Goal: Task Accomplishment & Management: Use online tool/utility

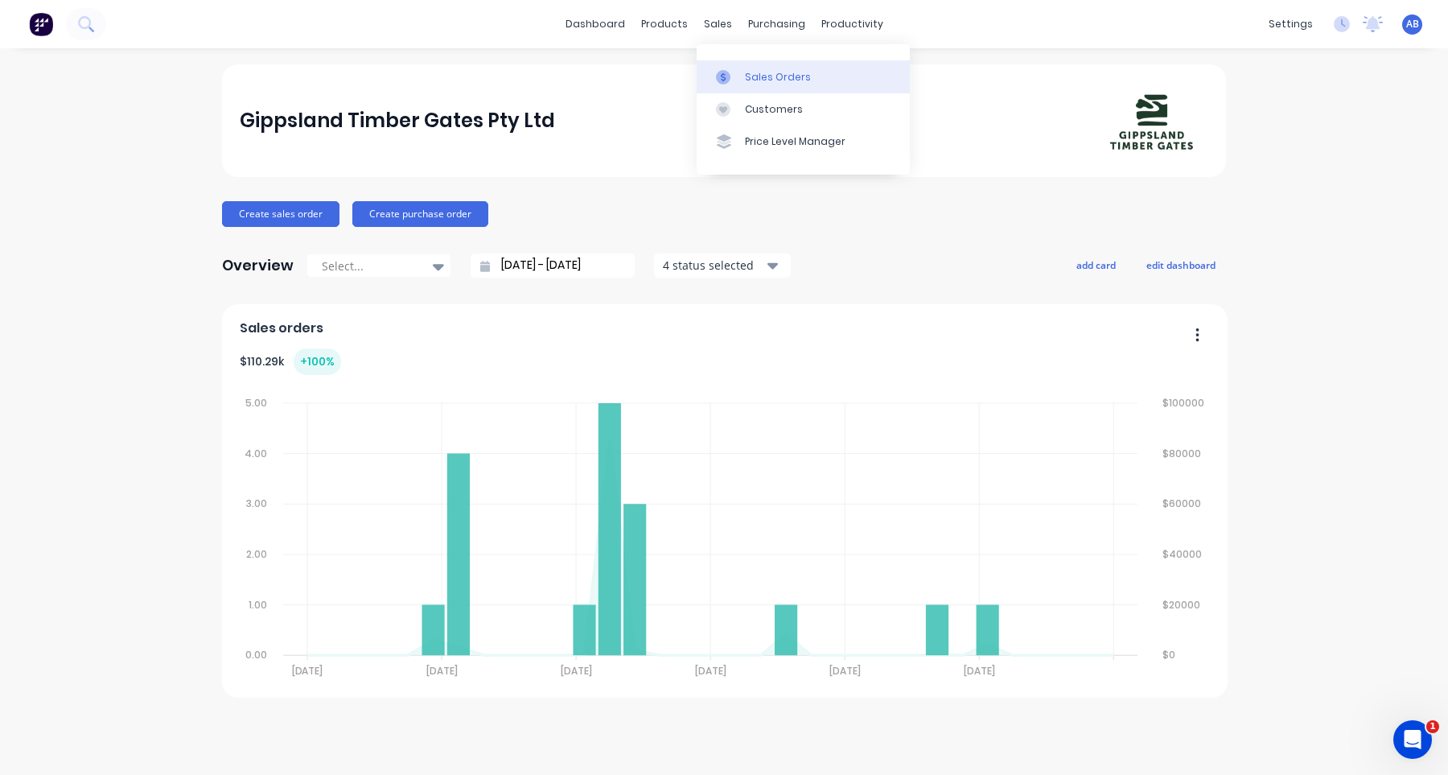
click at [740, 70] on link "Sales Orders" at bounding box center [803, 76] width 213 height 32
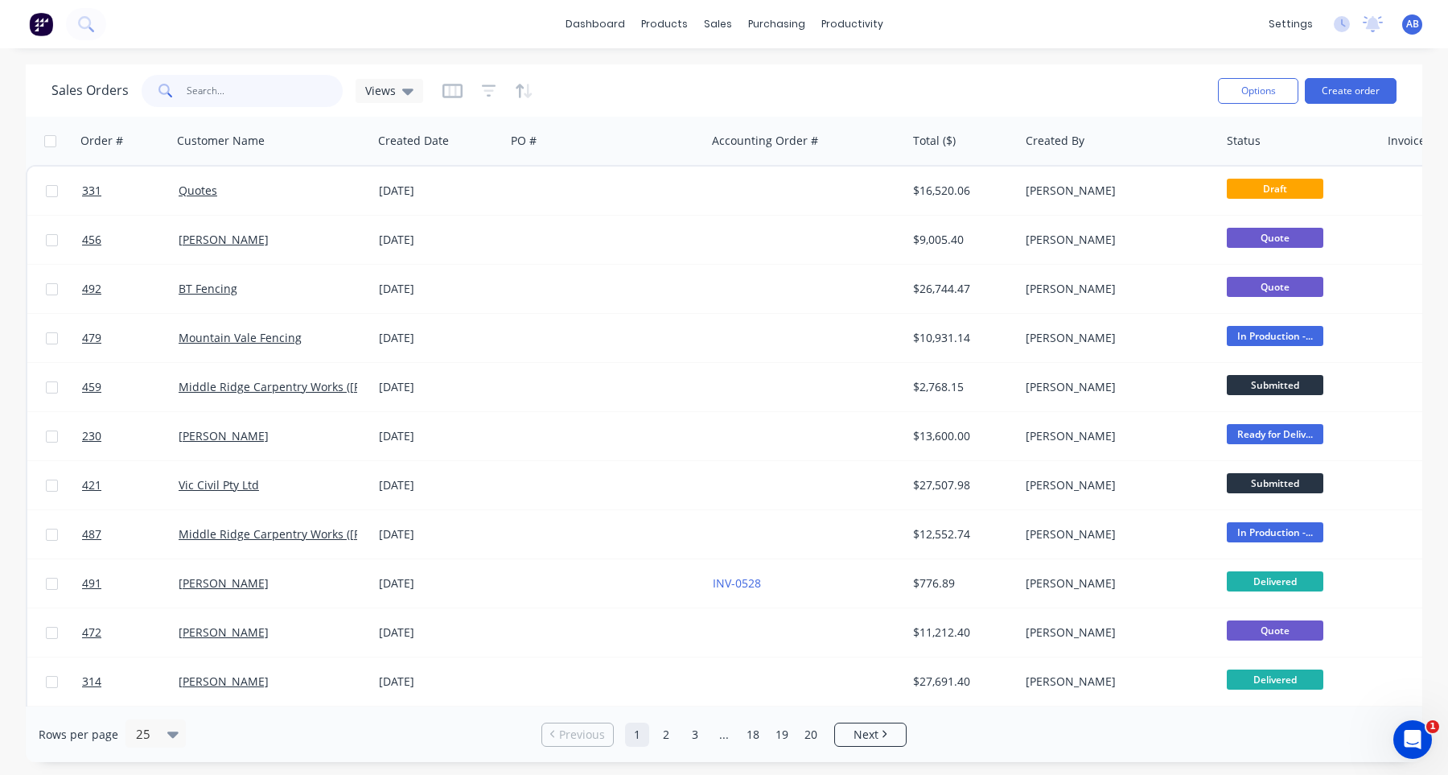
click at [220, 95] on input "text" at bounding box center [265, 91] width 157 height 32
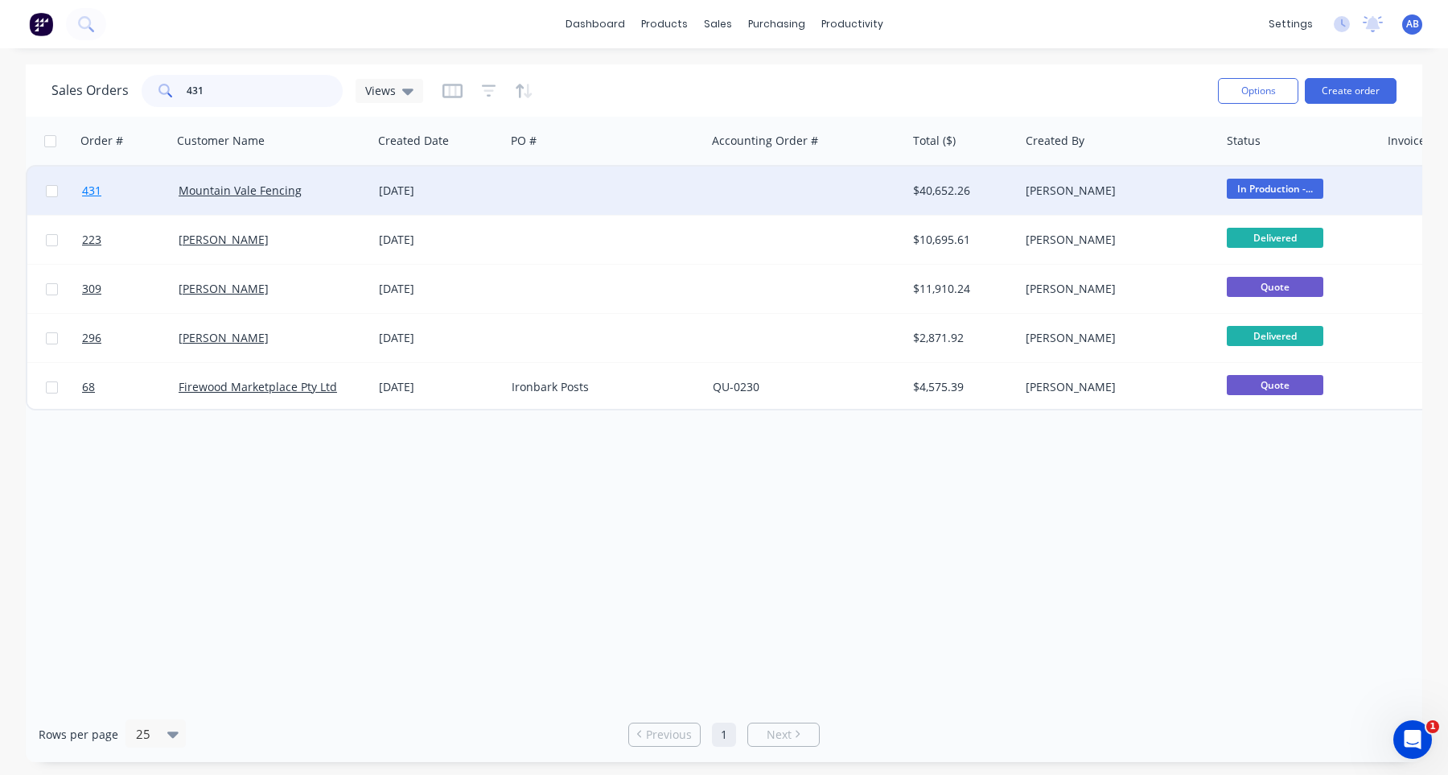
type input "431"
click at [92, 192] on span "431" at bounding box center [91, 191] width 19 height 16
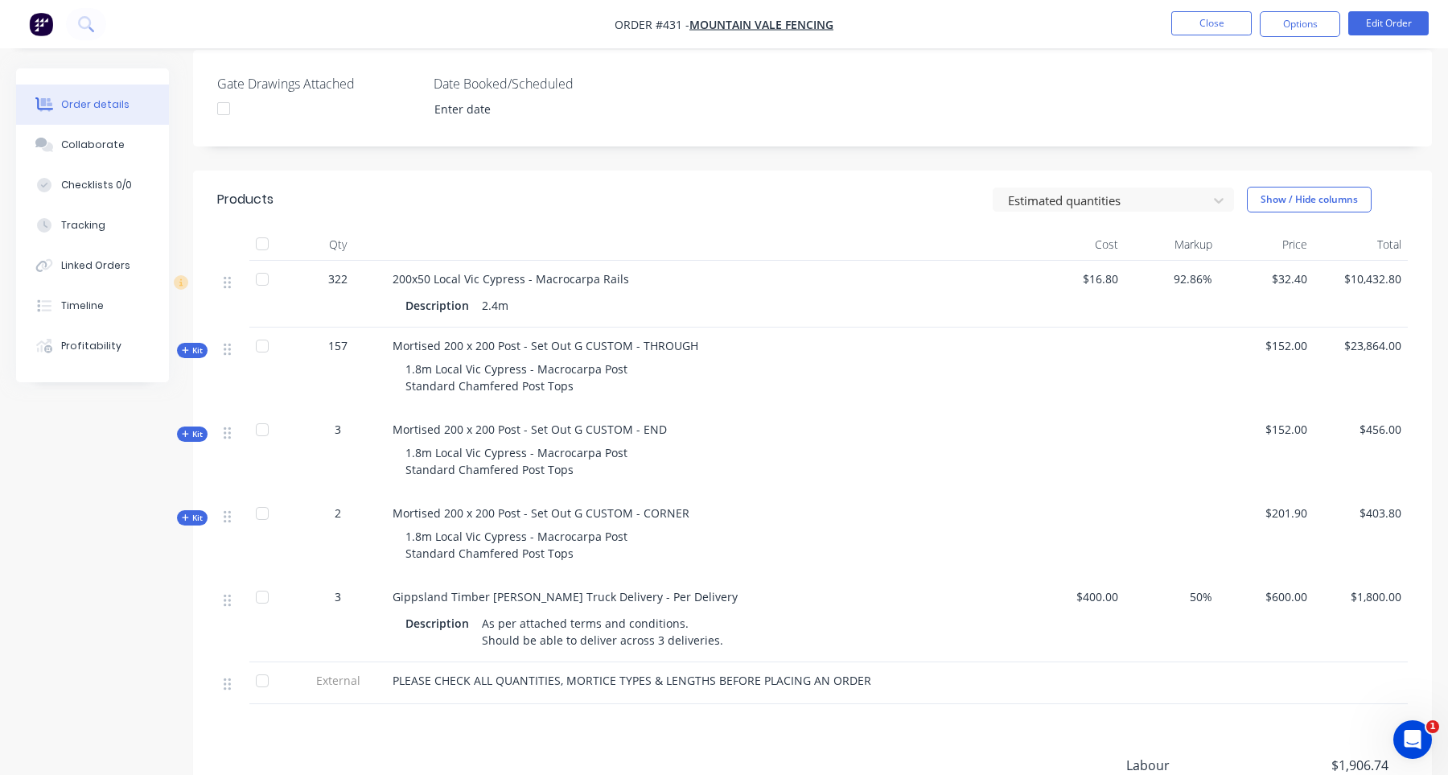
scroll to position [475, 0]
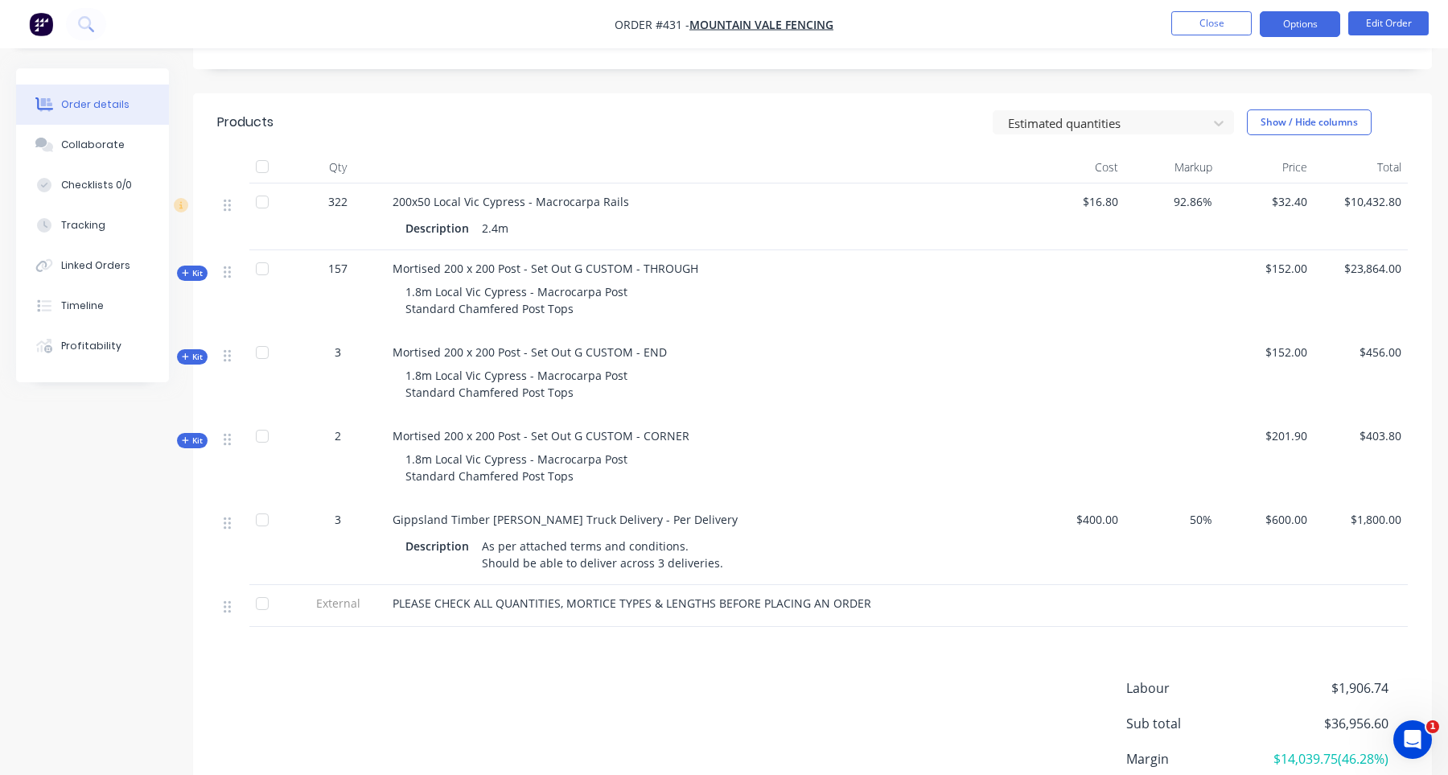
click at [1316, 25] on button "Options" at bounding box center [1300, 24] width 80 height 26
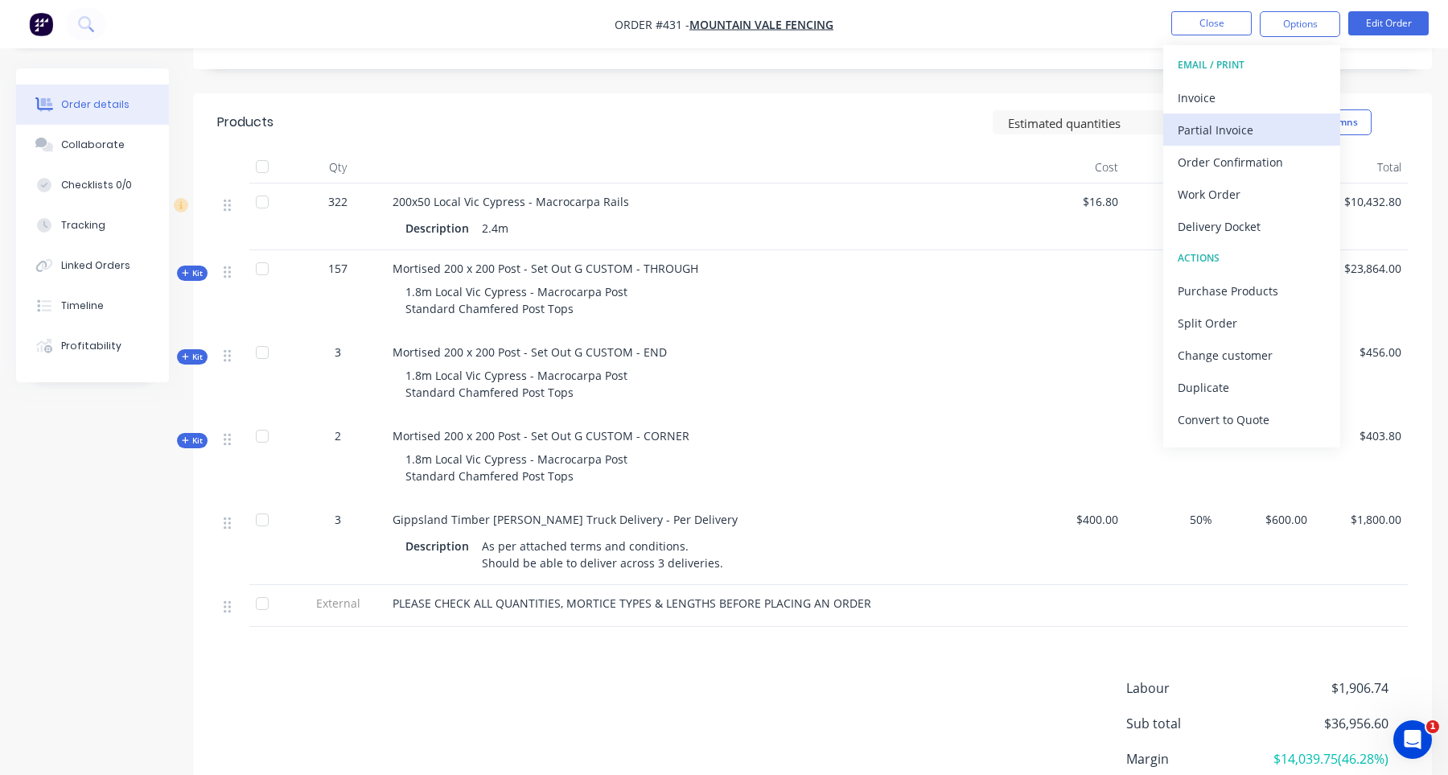
click at [1257, 134] on div "Partial Invoice" at bounding box center [1252, 129] width 148 height 23
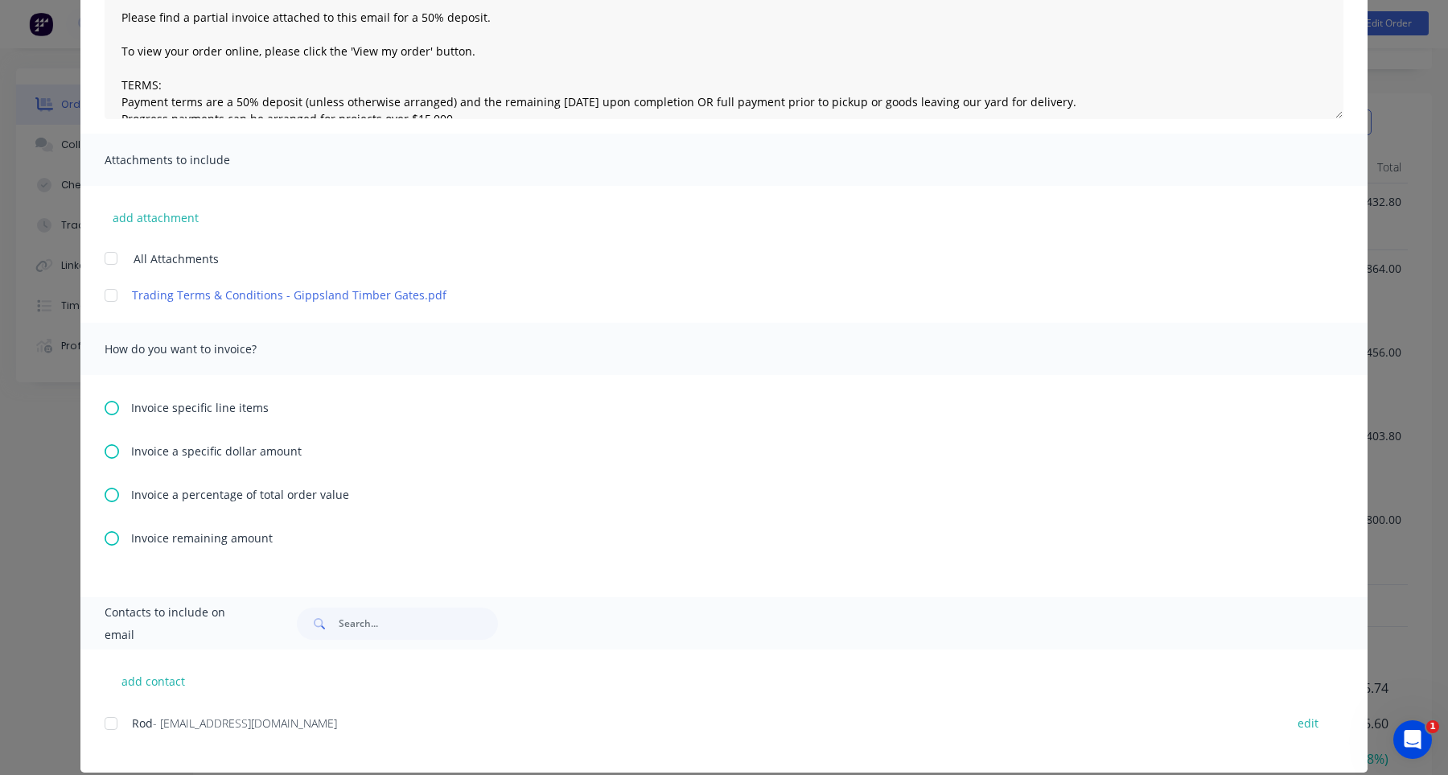
scroll to position [245, 0]
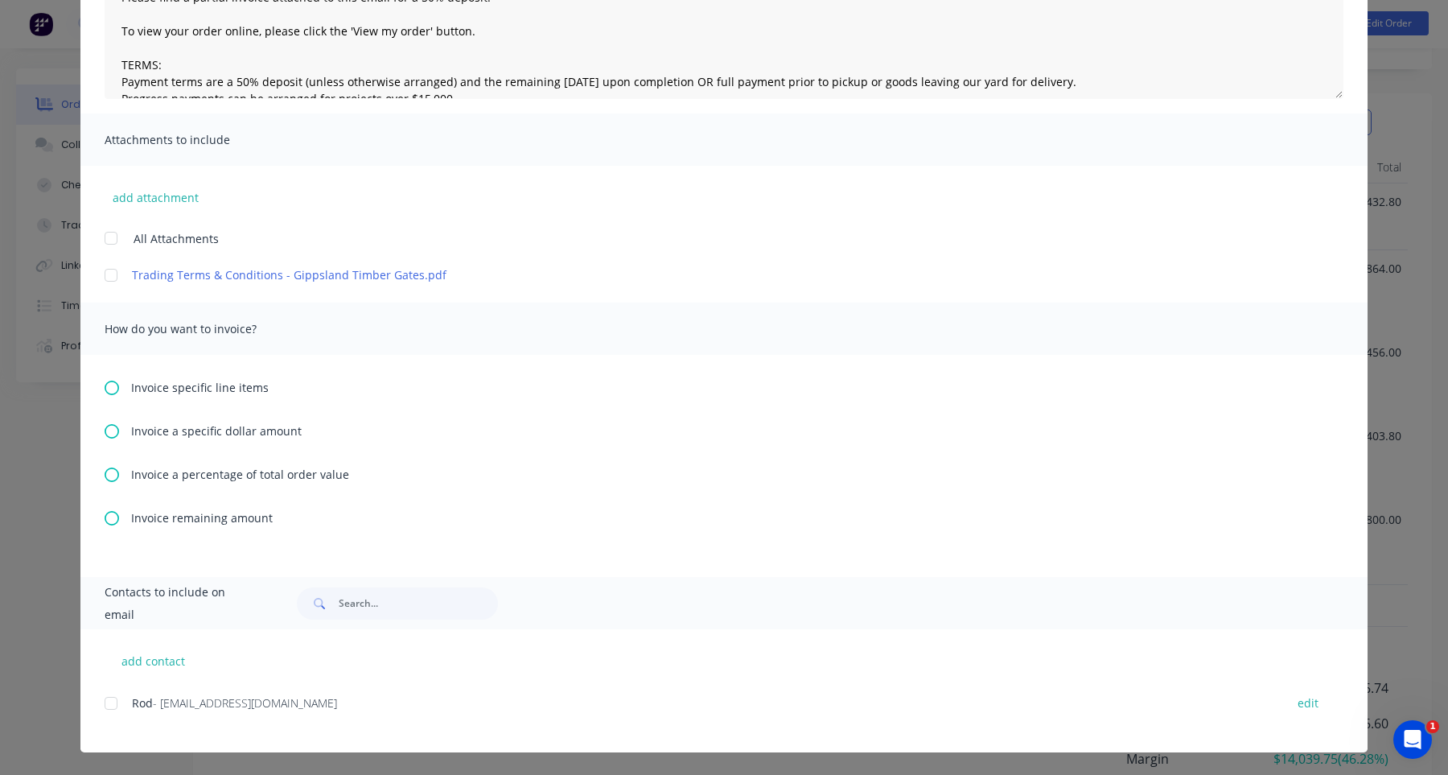
click at [221, 391] on span "Invoice specific line items" at bounding box center [200, 387] width 138 height 17
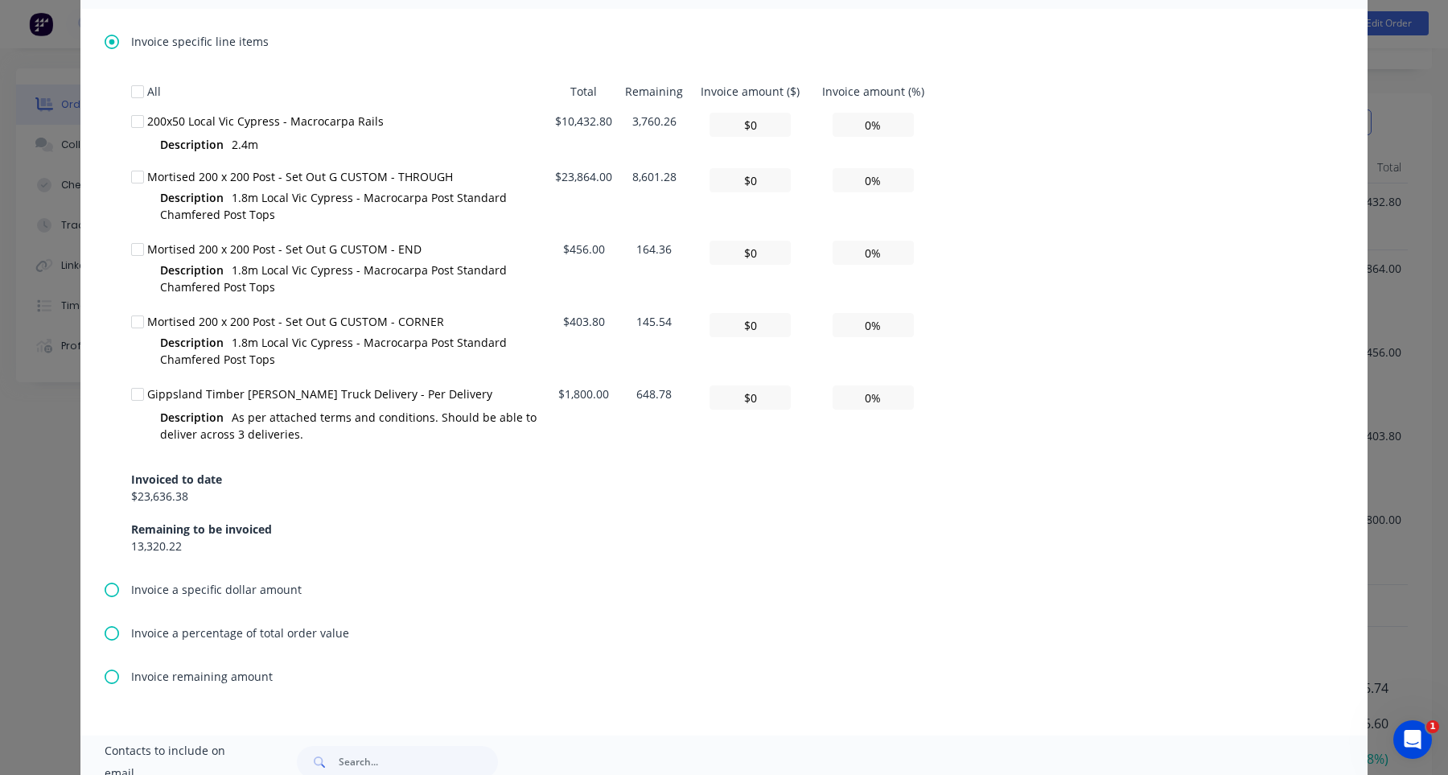
scroll to position [645, 0]
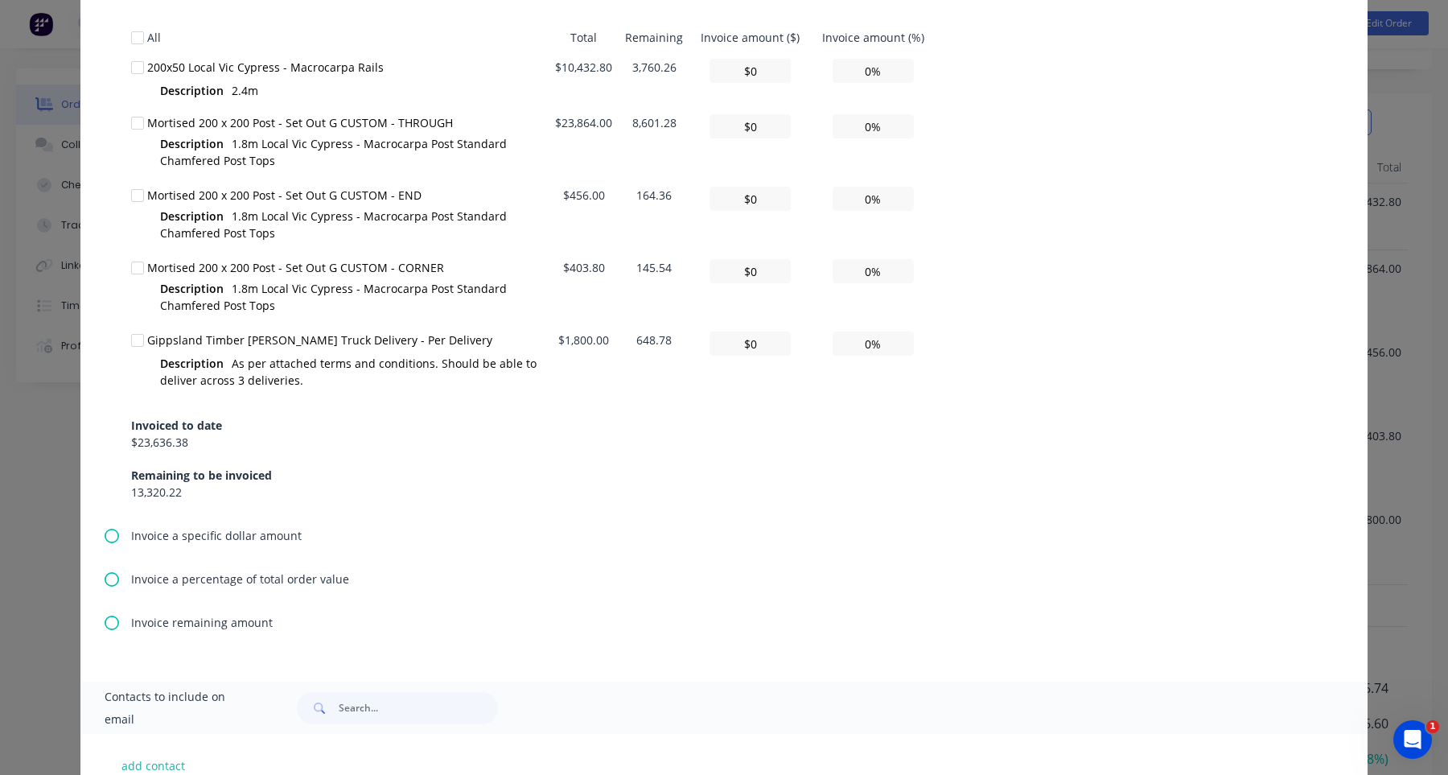
click at [200, 536] on span "Invoice a specific dollar amount" at bounding box center [216, 535] width 171 height 17
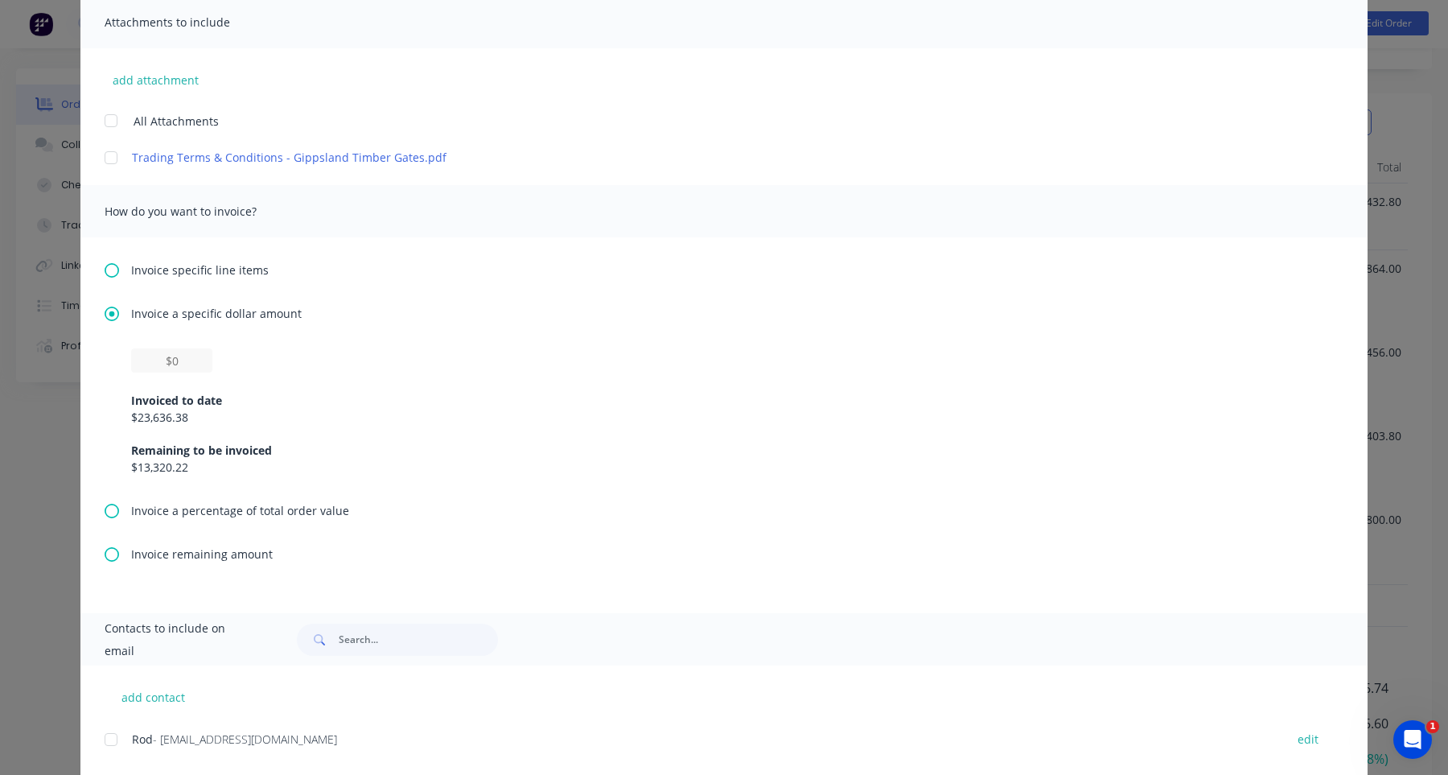
scroll to position [399, 0]
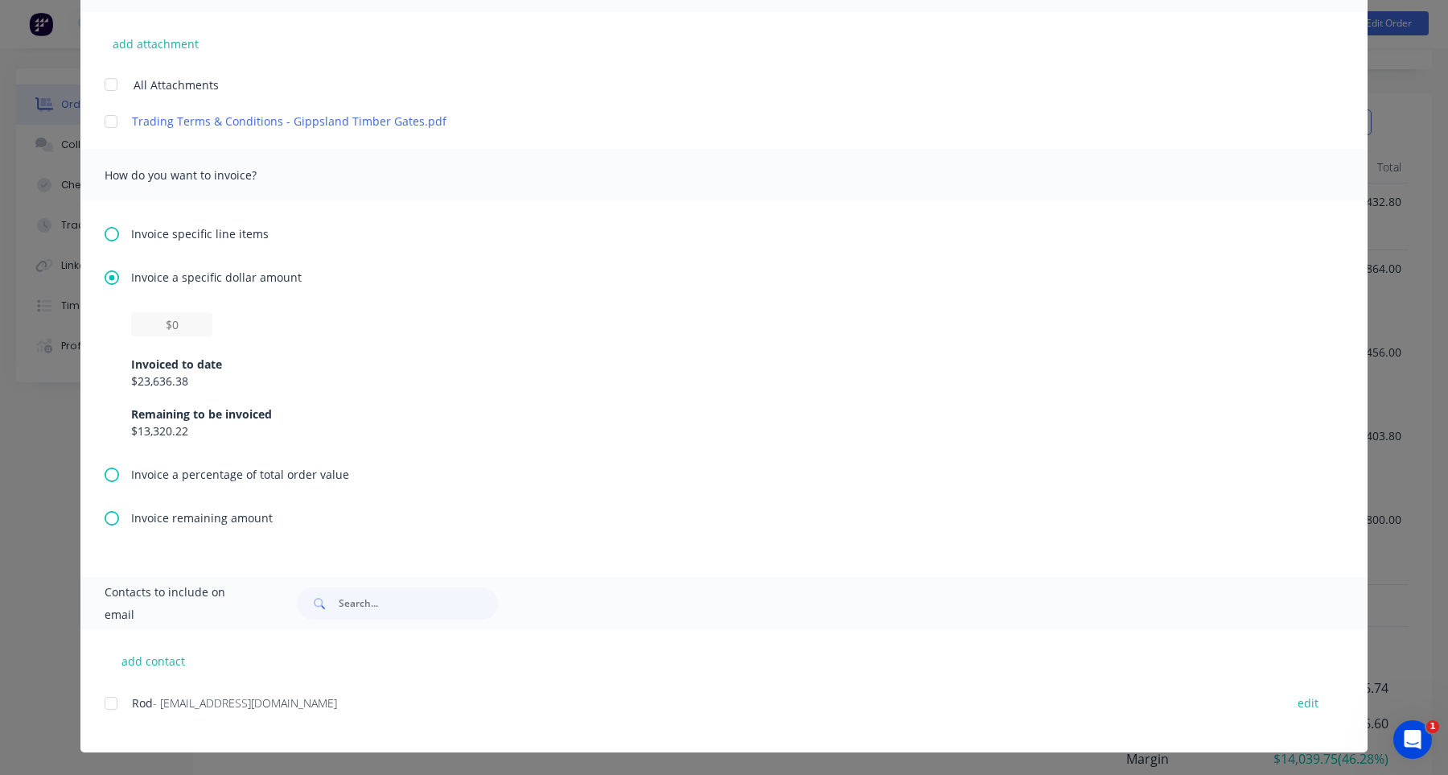
click at [244, 484] on div "Invoice specific line items Invoice a specific dollar amount Invoiced to date $…" at bounding box center [724, 389] width 1288 height 376
click at [244, 480] on span "Invoice a percentage of total order value" at bounding box center [240, 474] width 218 height 17
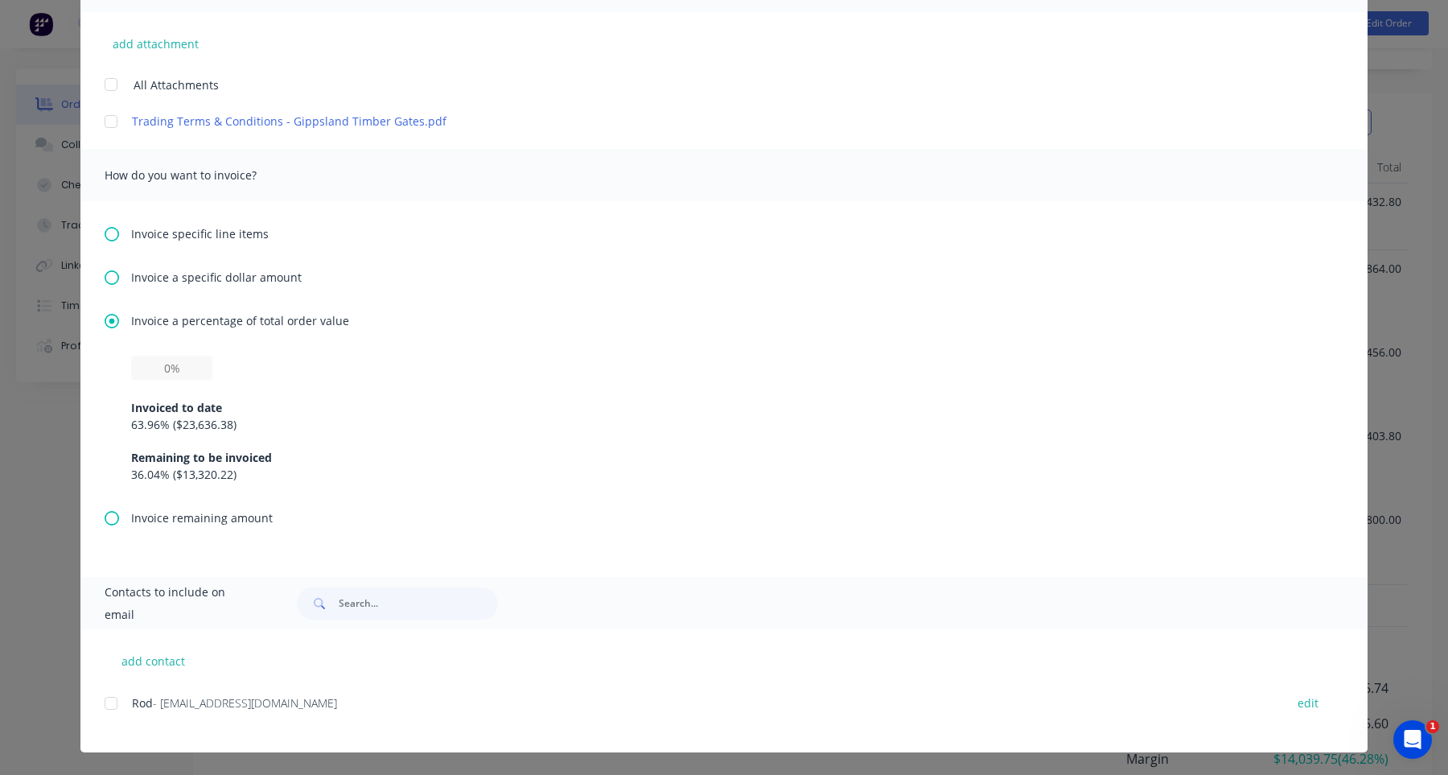
click at [248, 522] on span "Invoice remaining amount" at bounding box center [202, 517] width 142 height 17
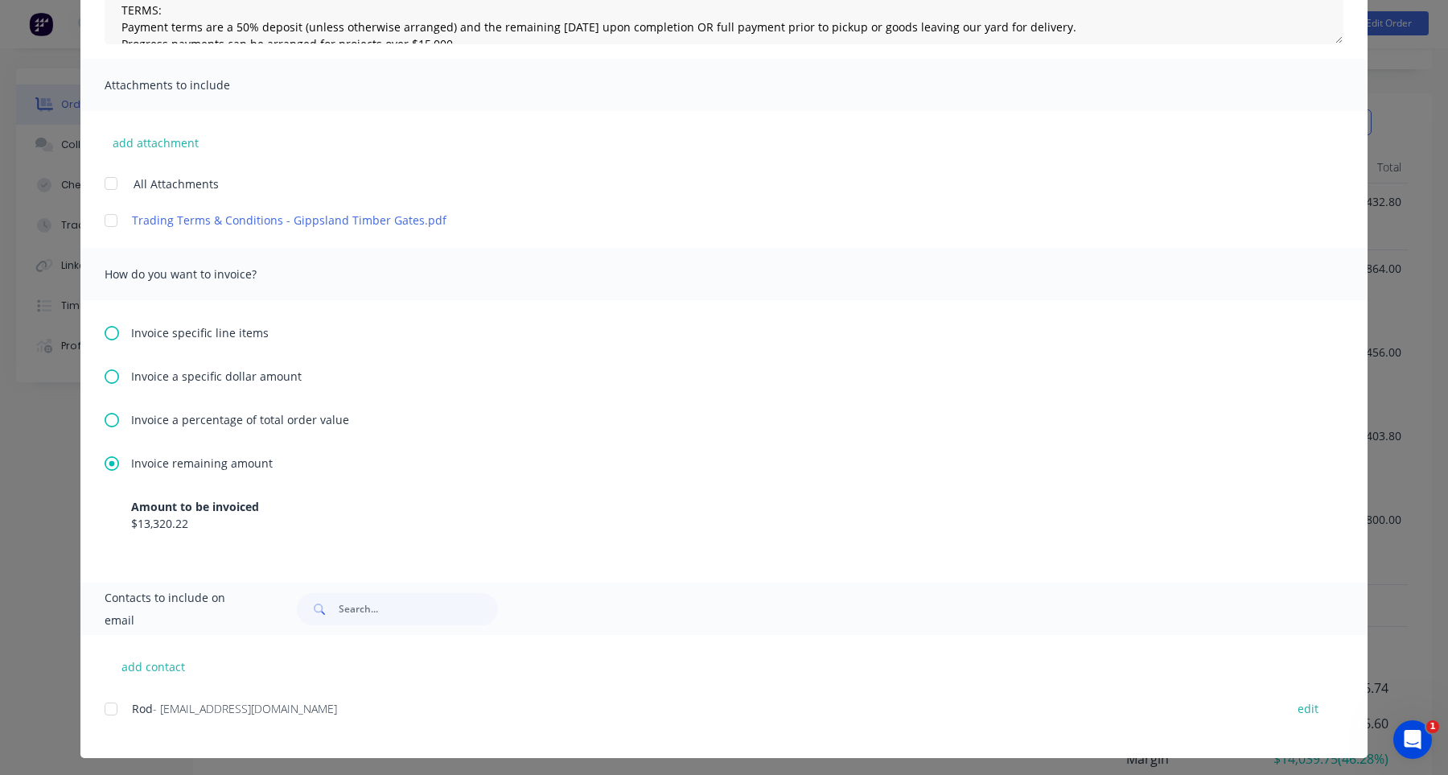
scroll to position [306, 0]
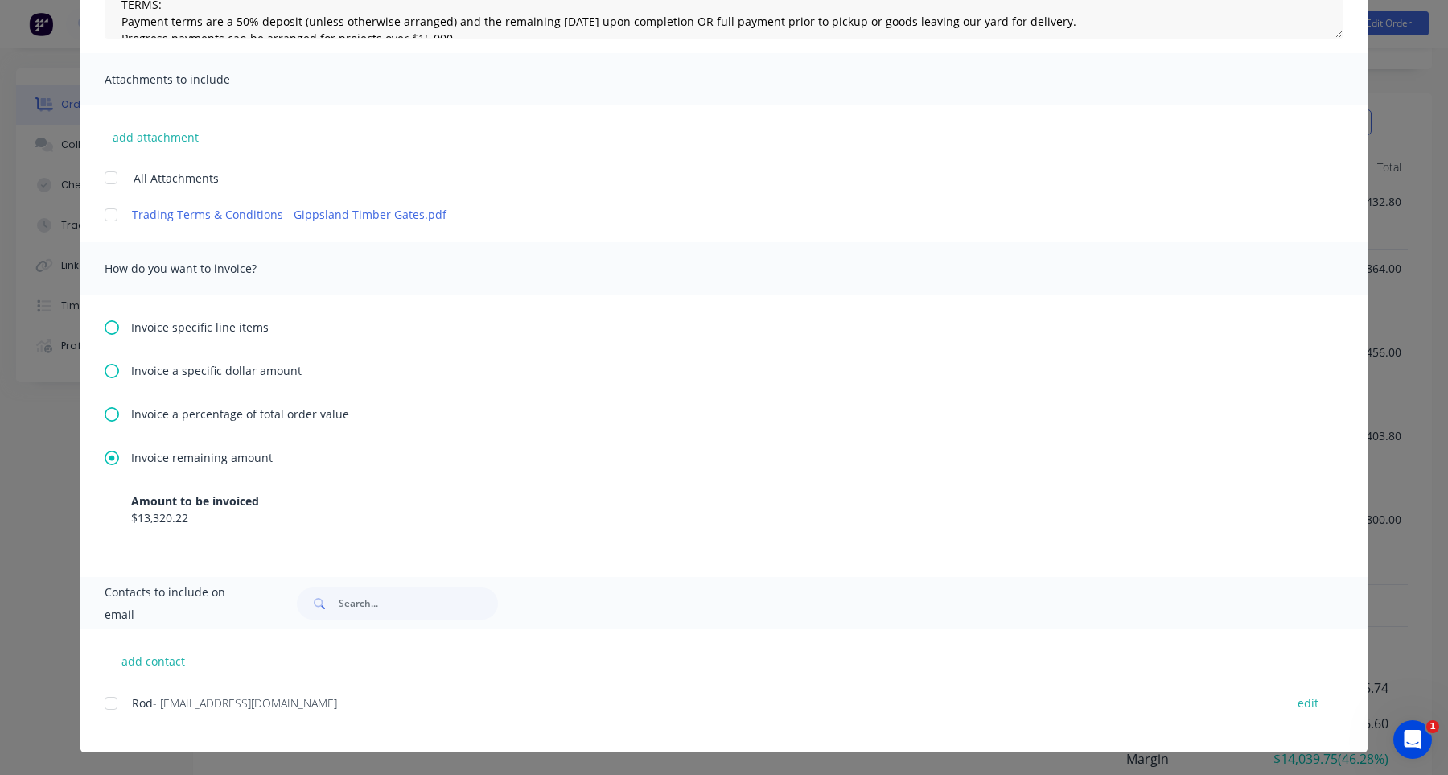
click at [304, 417] on span "Invoice a percentage of total order value" at bounding box center [240, 414] width 218 height 17
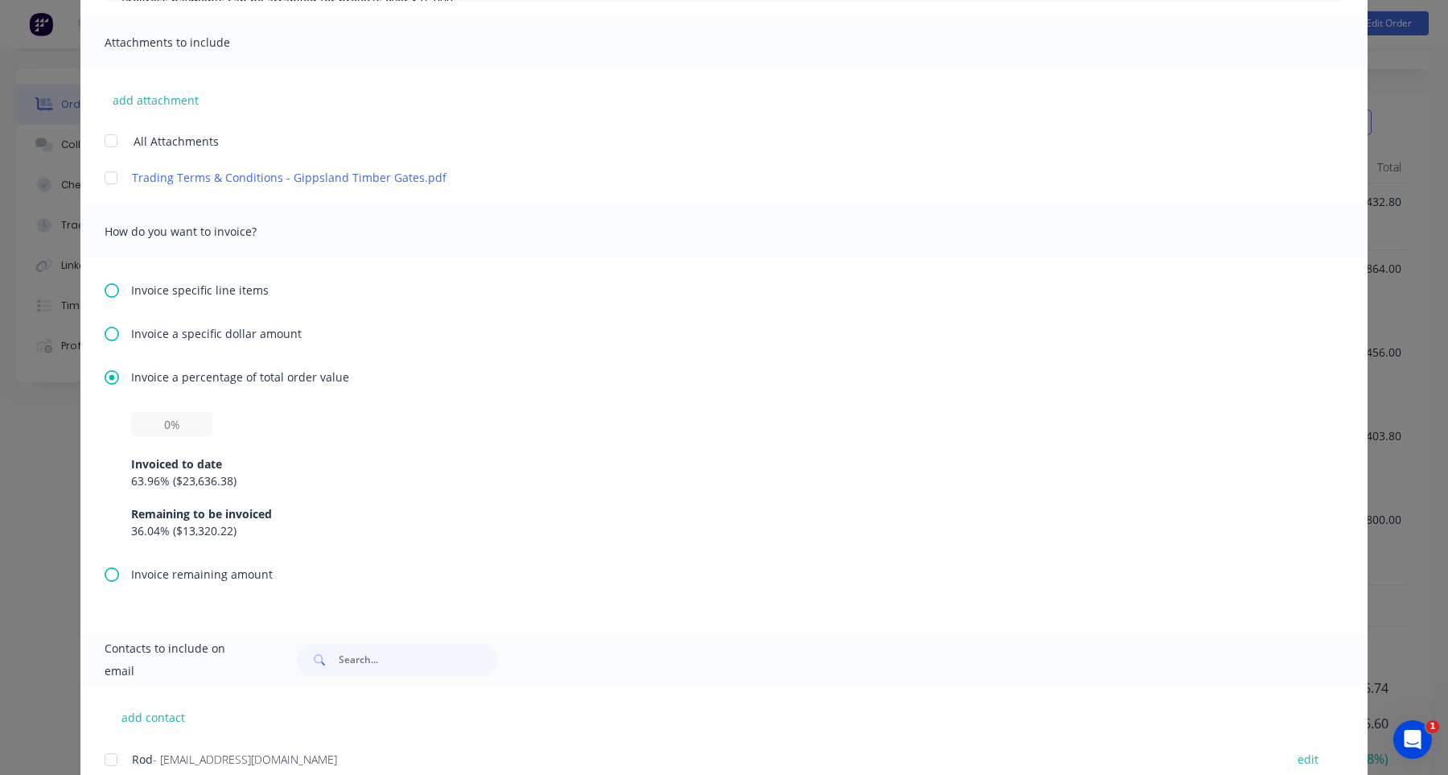
scroll to position [399, 0]
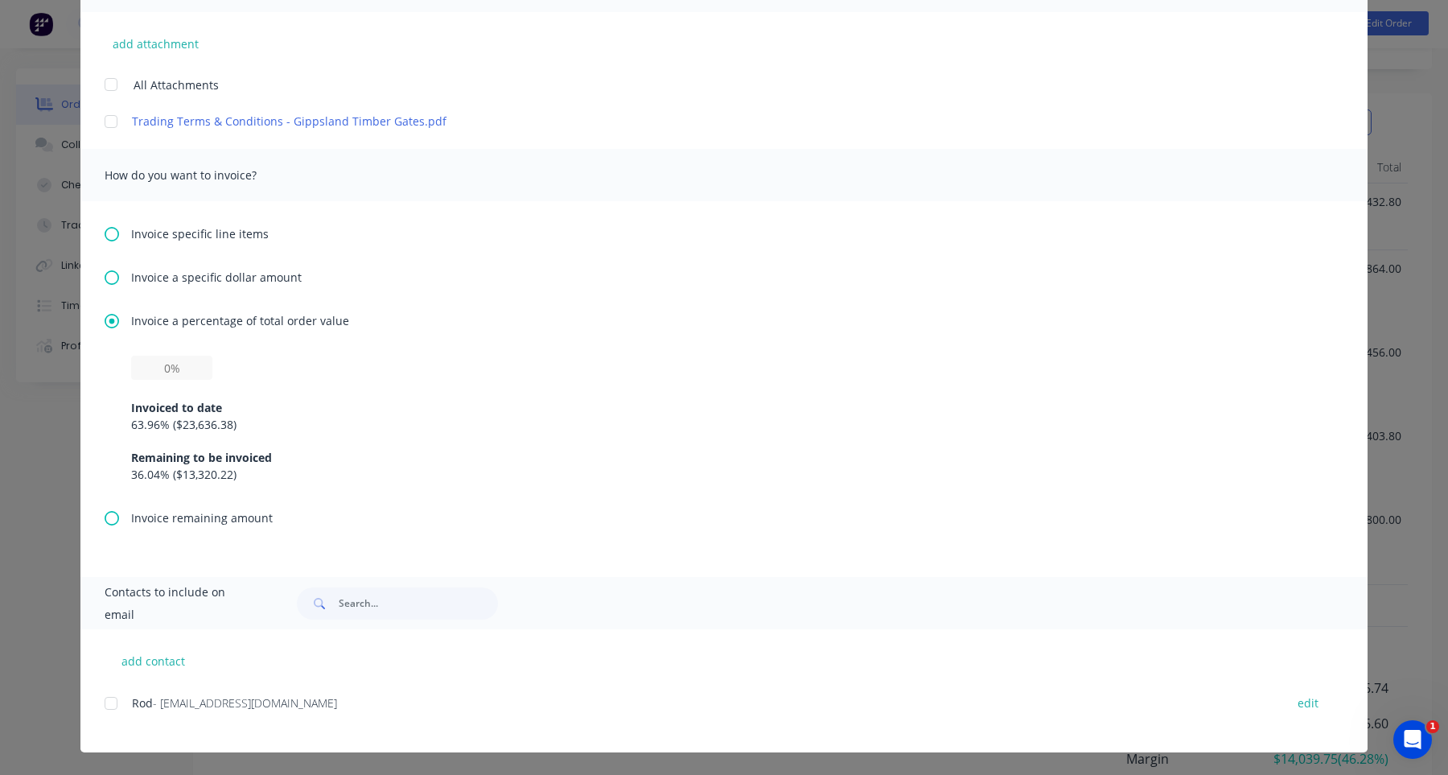
click at [269, 284] on span "Invoice a specific dollar amount" at bounding box center [216, 277] width 171 height 17
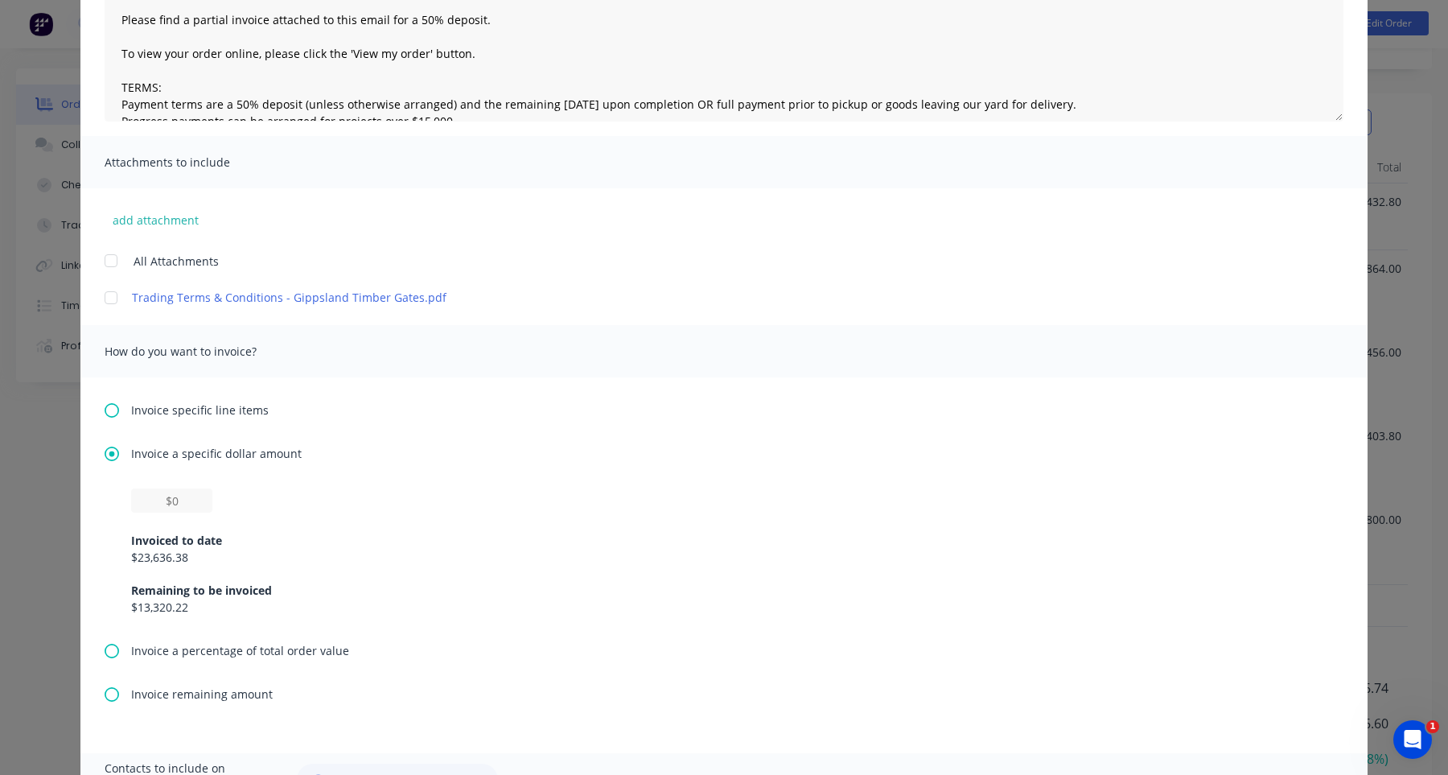
scroll to position [377, 0]
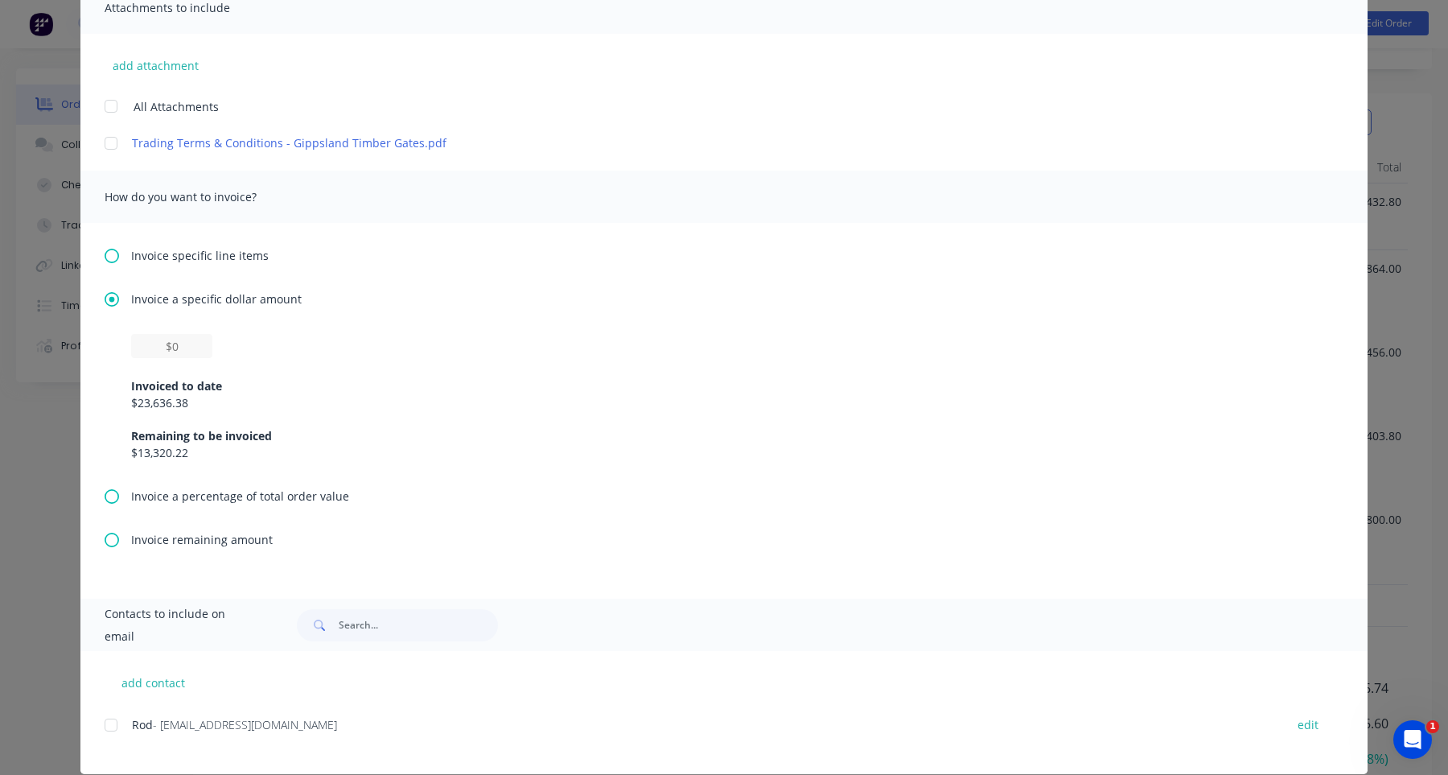
click at [250, 538] on span "Invoice remaining amount" at bounding box center [202, 539] width 142 height 17
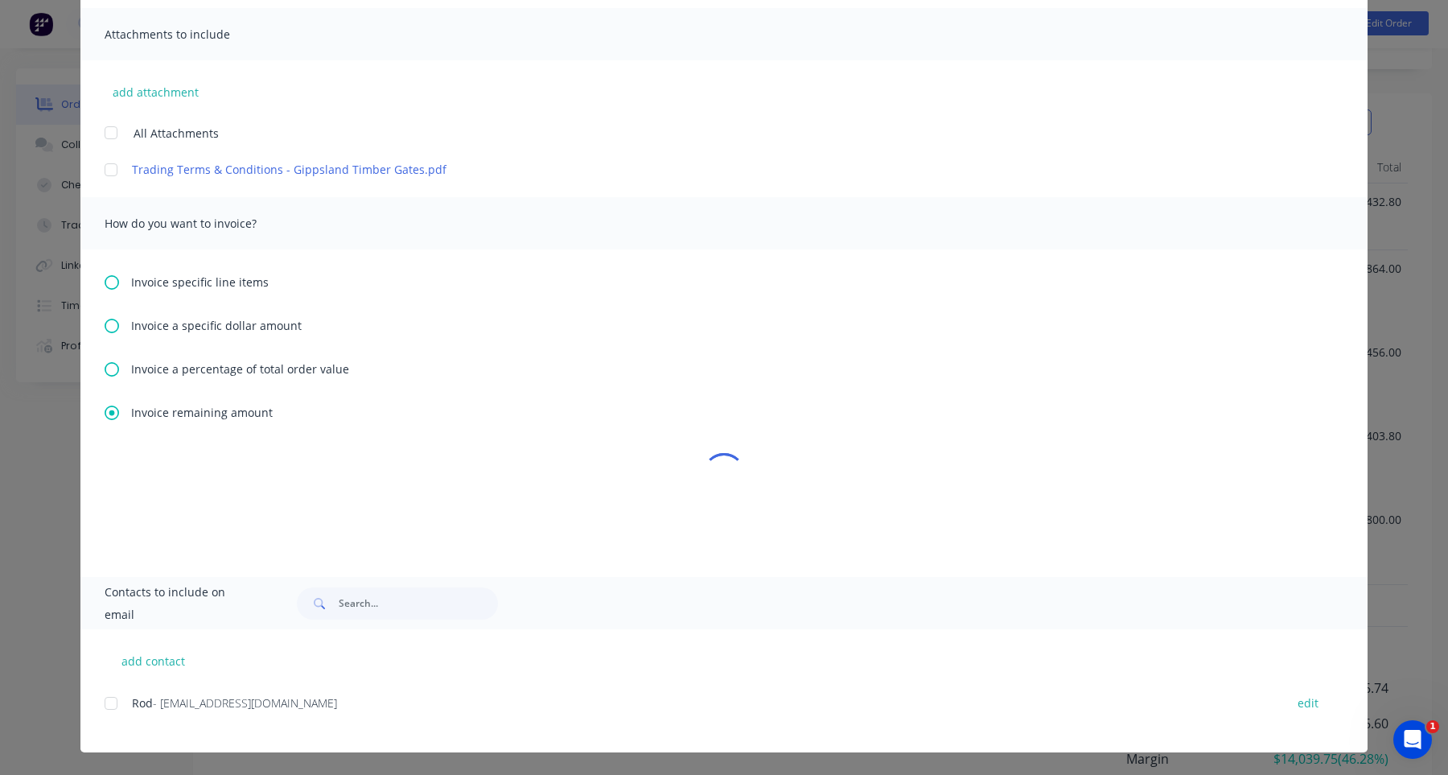
scroll to position [306, 0]
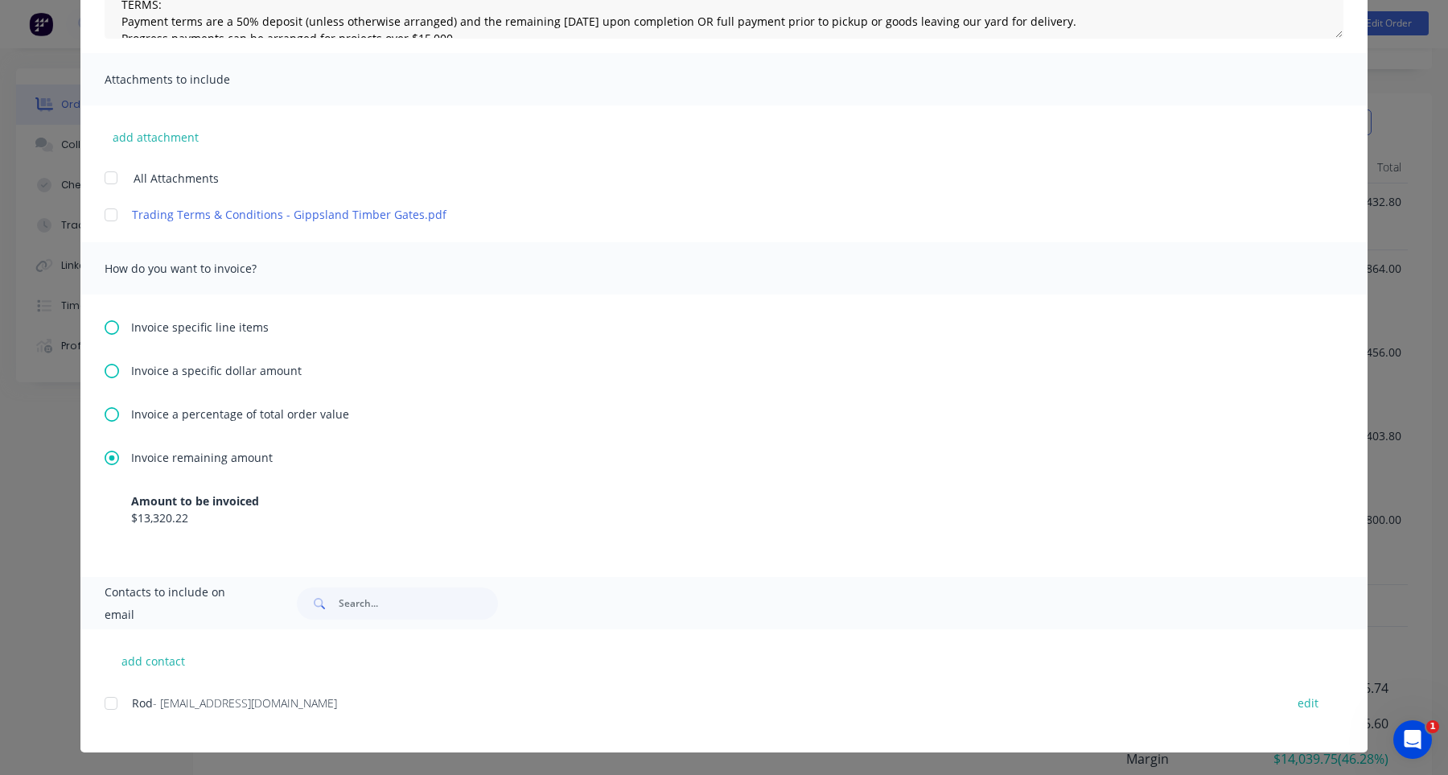
click at [198, 404] on div "Invoice specific line items Invoice a specific dollar amount Invoice a percenta…" at bounding box center [724, 436] width 1288 height 282
click at [205, 422] on div "Invoice specific line items Invoice a specific dollar amount Invoice a percenta…" at bounding box center [724, 436] width 1288 height 282
click at [216, 414] on span "Invoice a percentage of total order value" at bounding box center [240, 414] width 218 height 17
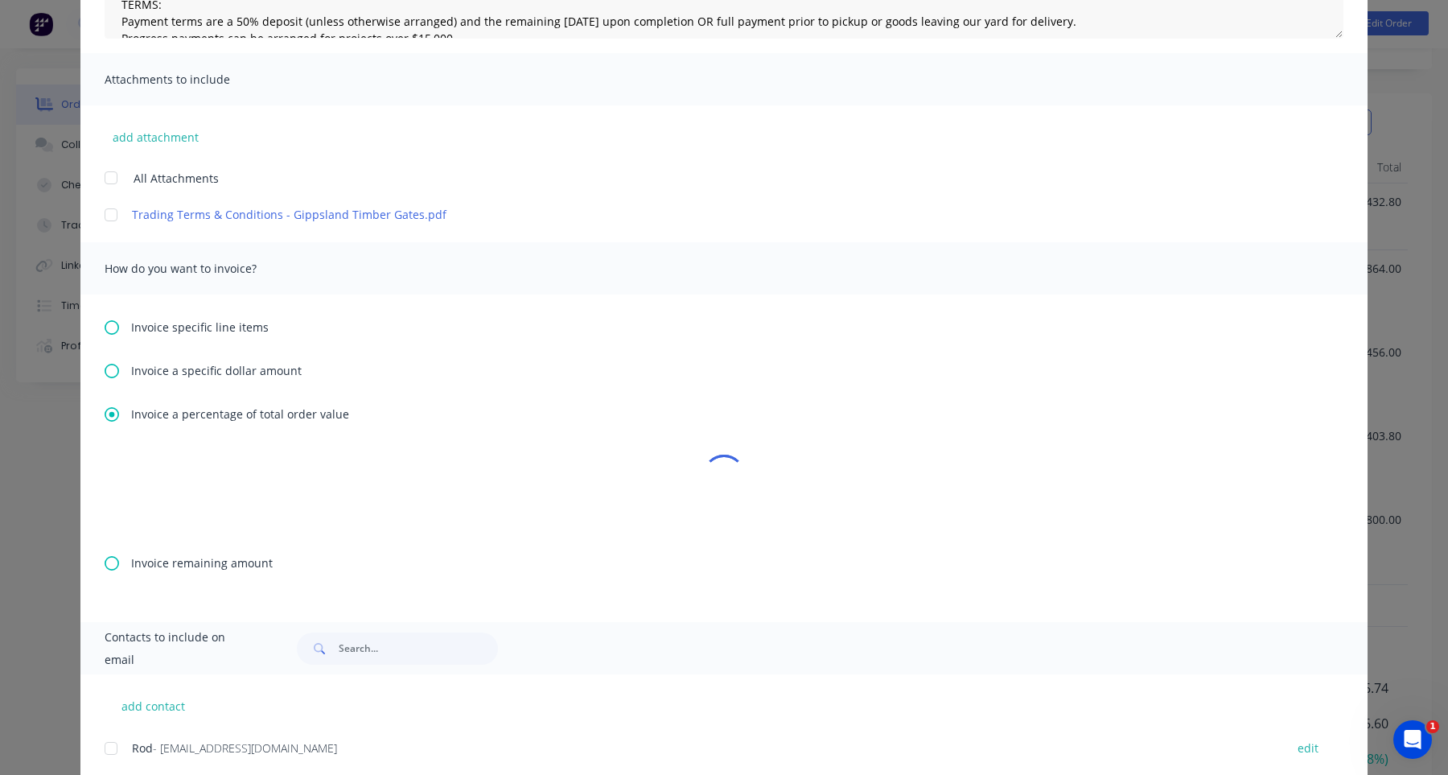
scroll to position [0, 0]
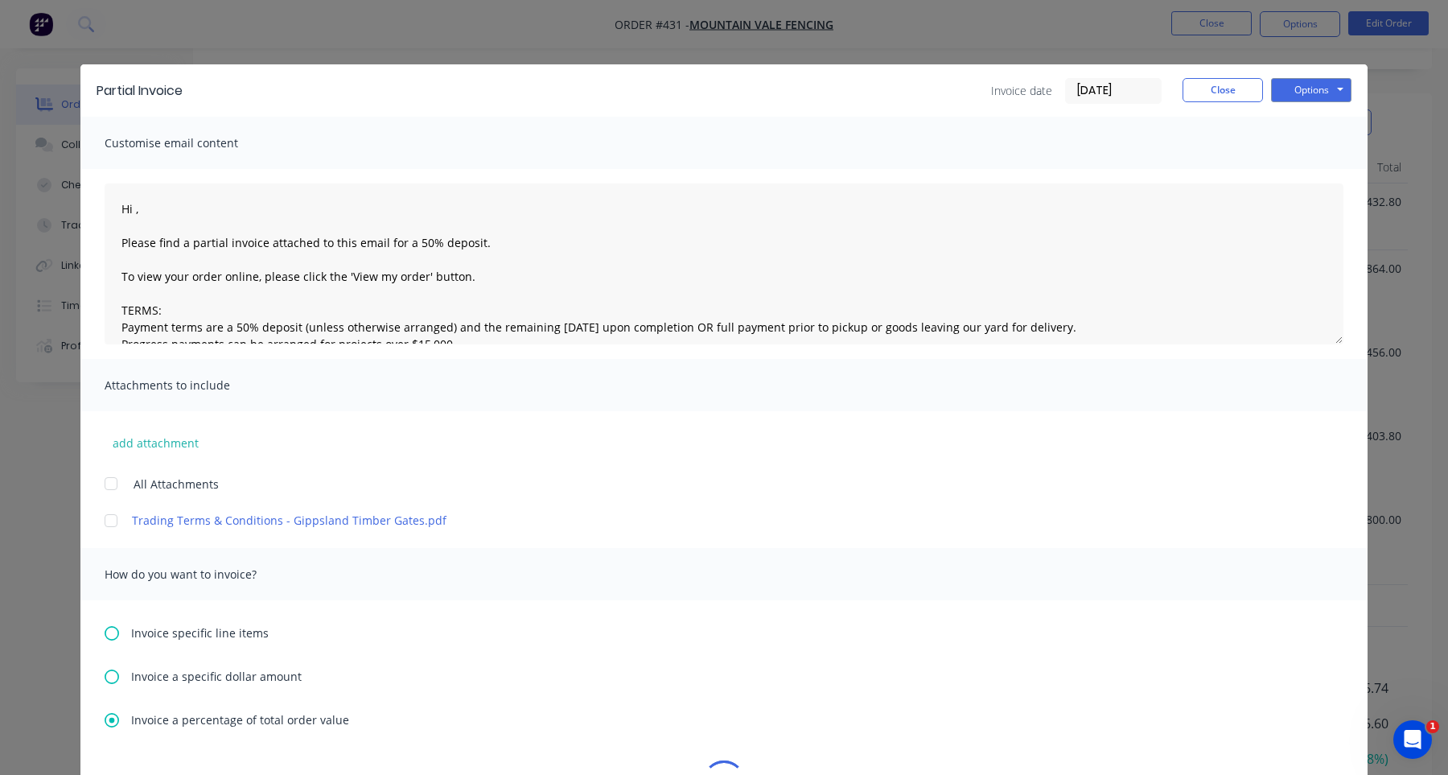
type textarea "Hi , Please find a partial invoice attached to this email for a 50% deposit. To…"
click at [1216, 93] on button "Close" at bounding box center [1223, 90] width 80 height 24
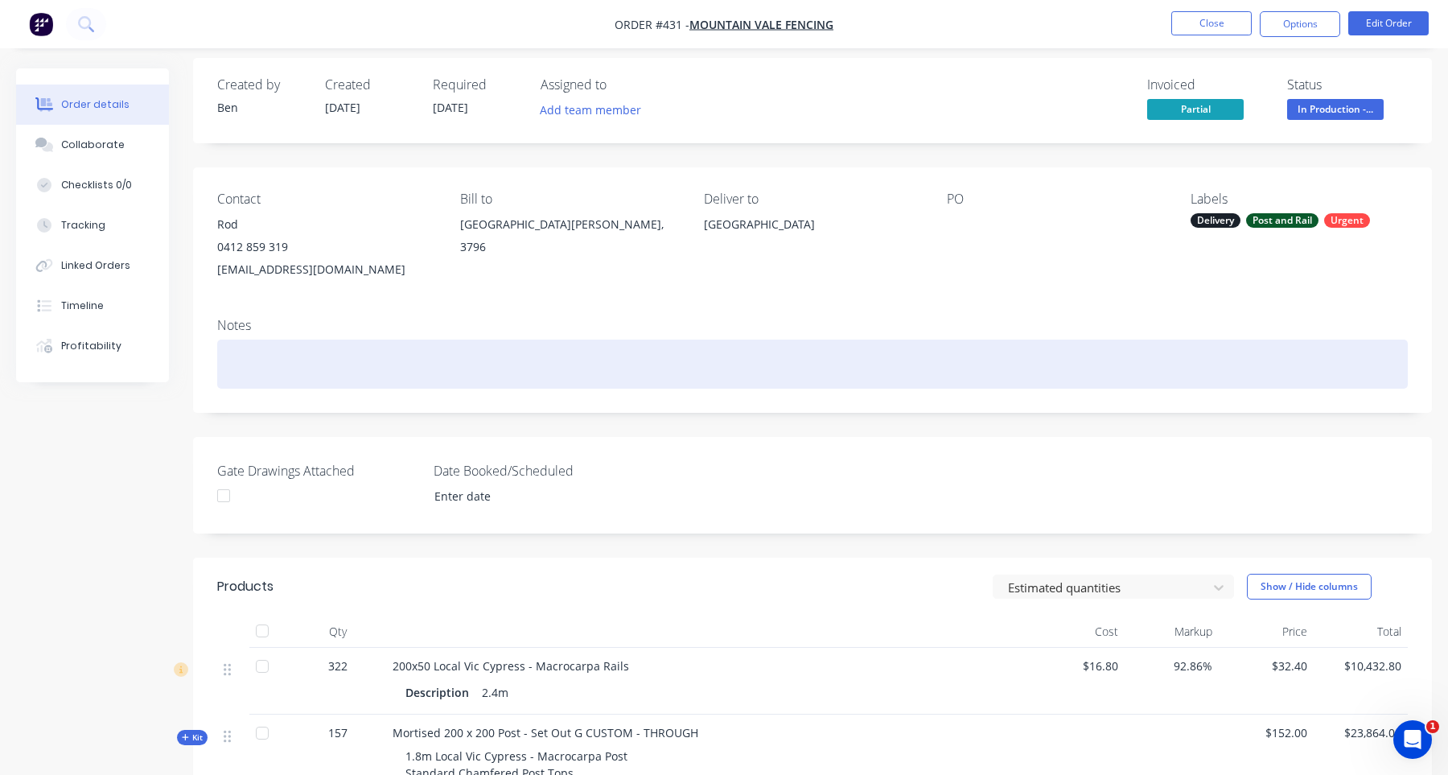
scroll to position [11, 0]
